Goal: Task Accomplishment & Management: Use online tool/utility

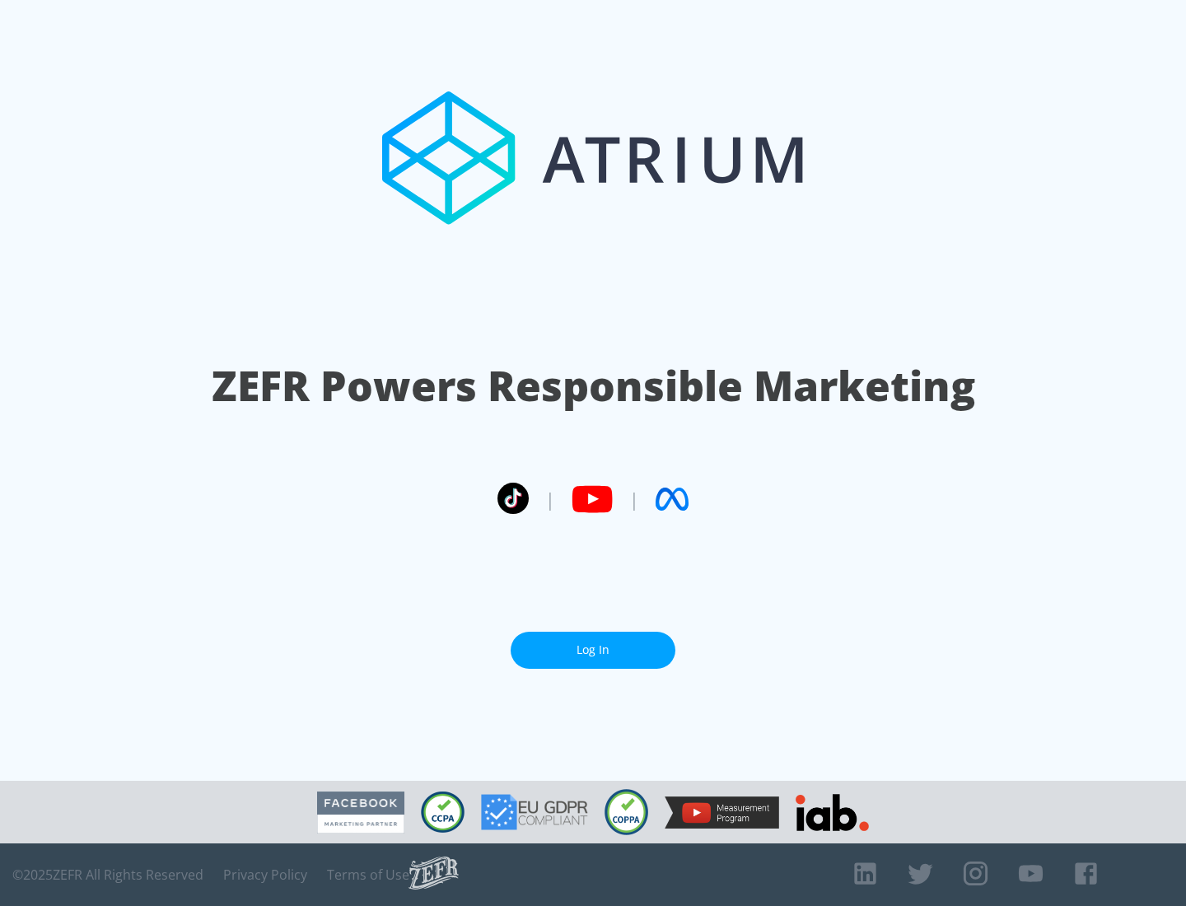
click at [593, 643] on link "Log In" at bounding box center [593, 650] width 165 height 37
